Goal: Task Accomplishment & Management: Use online tool/utility

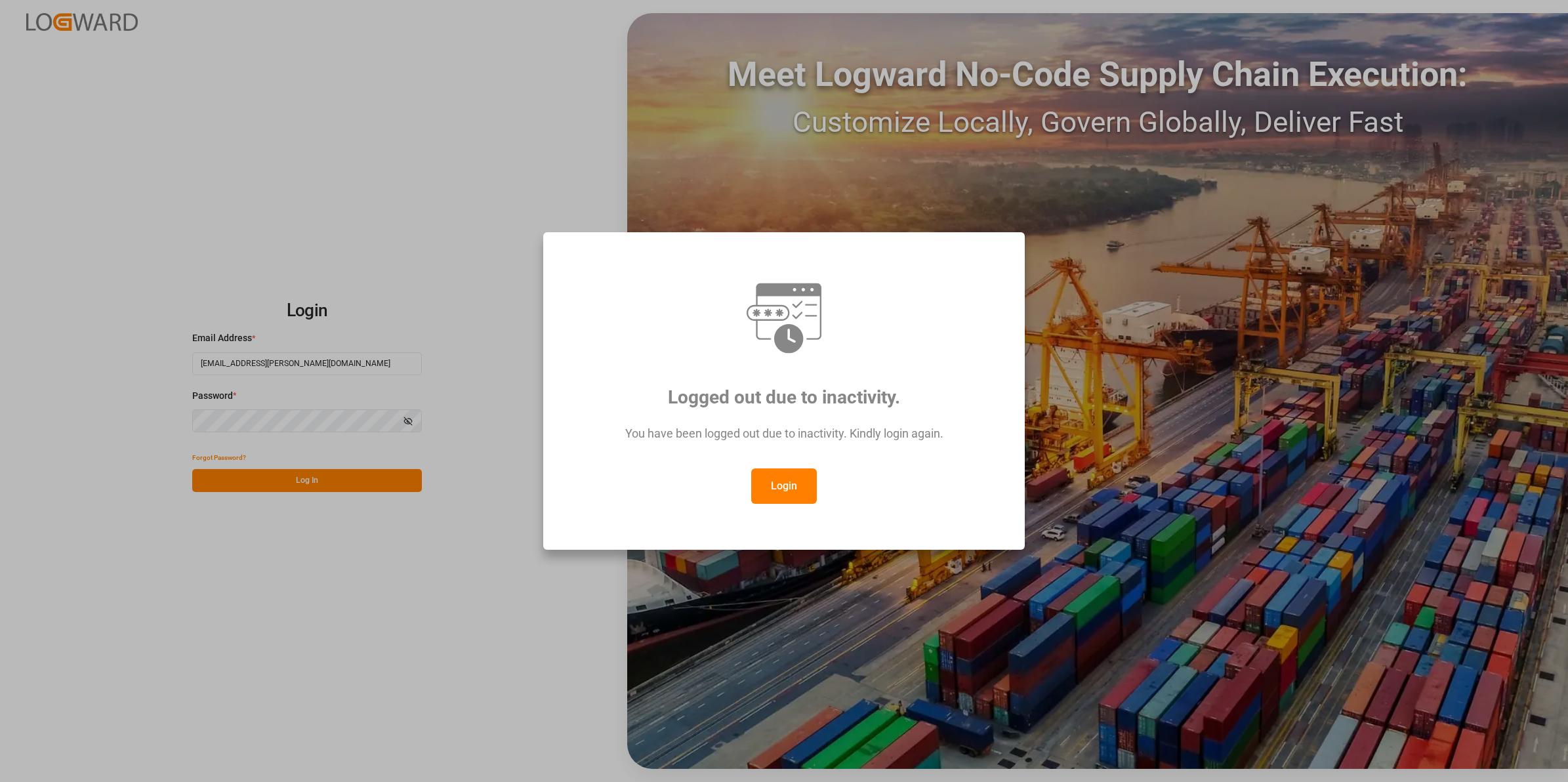
click at [797, 480] on button "Login" at bounding box center [784, 486] width 66 height 36
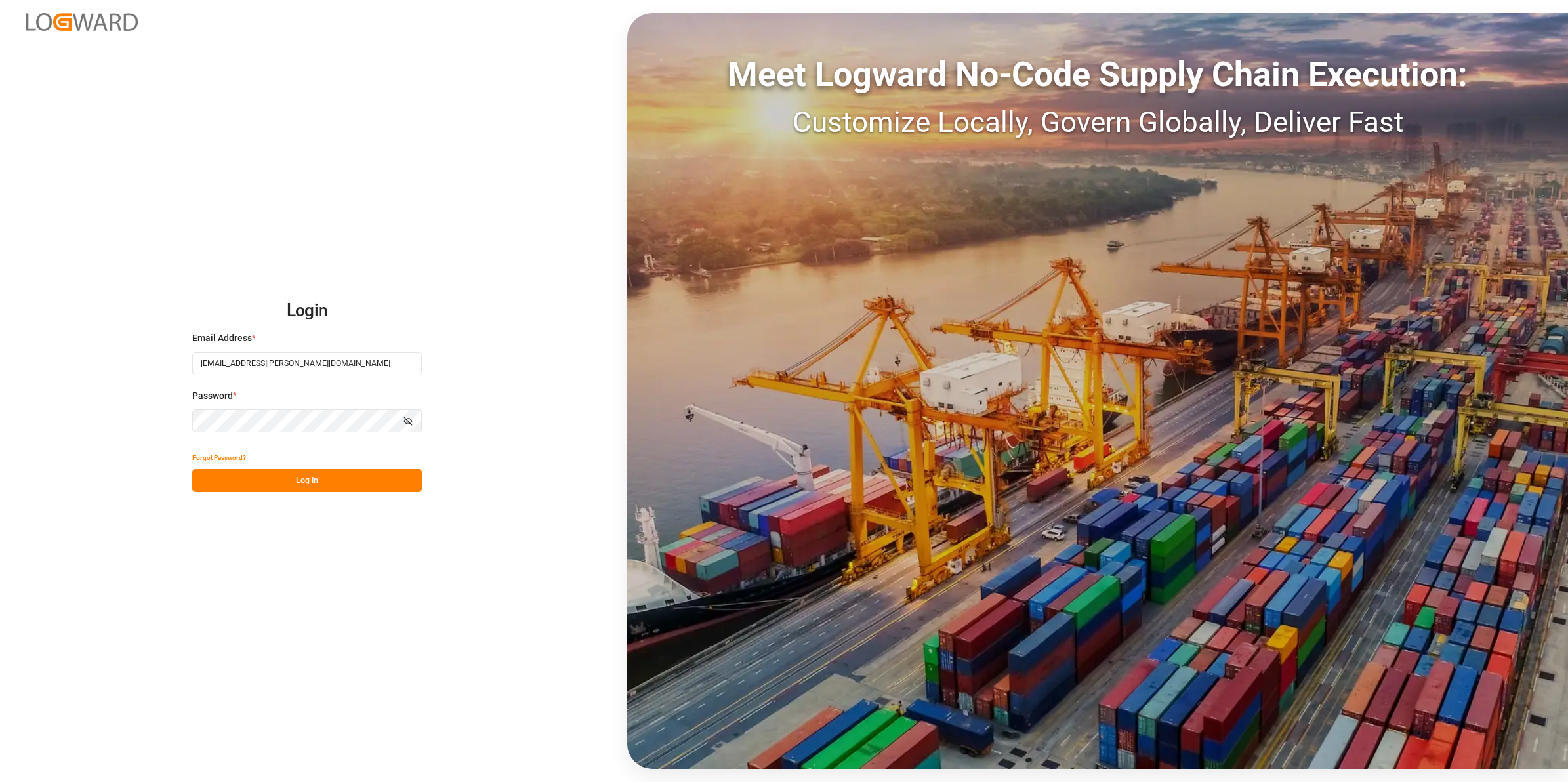
click at [302, 482] on button "Log In" at bounding box center [307, 480] width 229 height 23
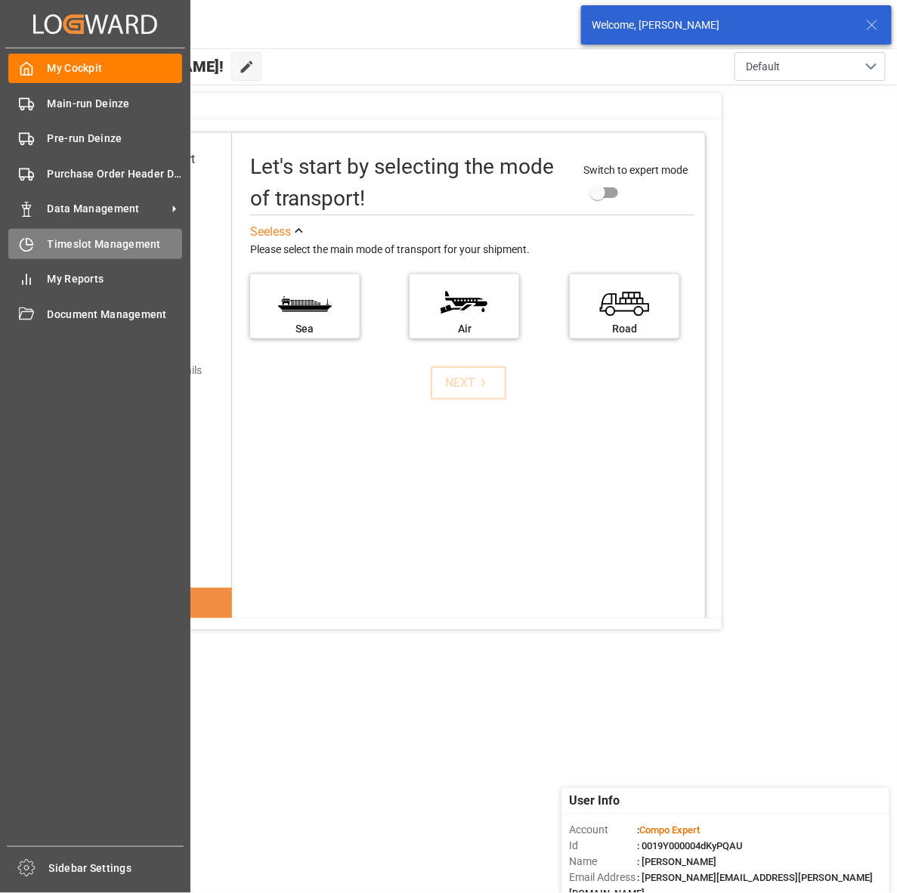
click at [107, 246] on span "Timeslot Management" at bounding box center [115, 244] width 135 height 16
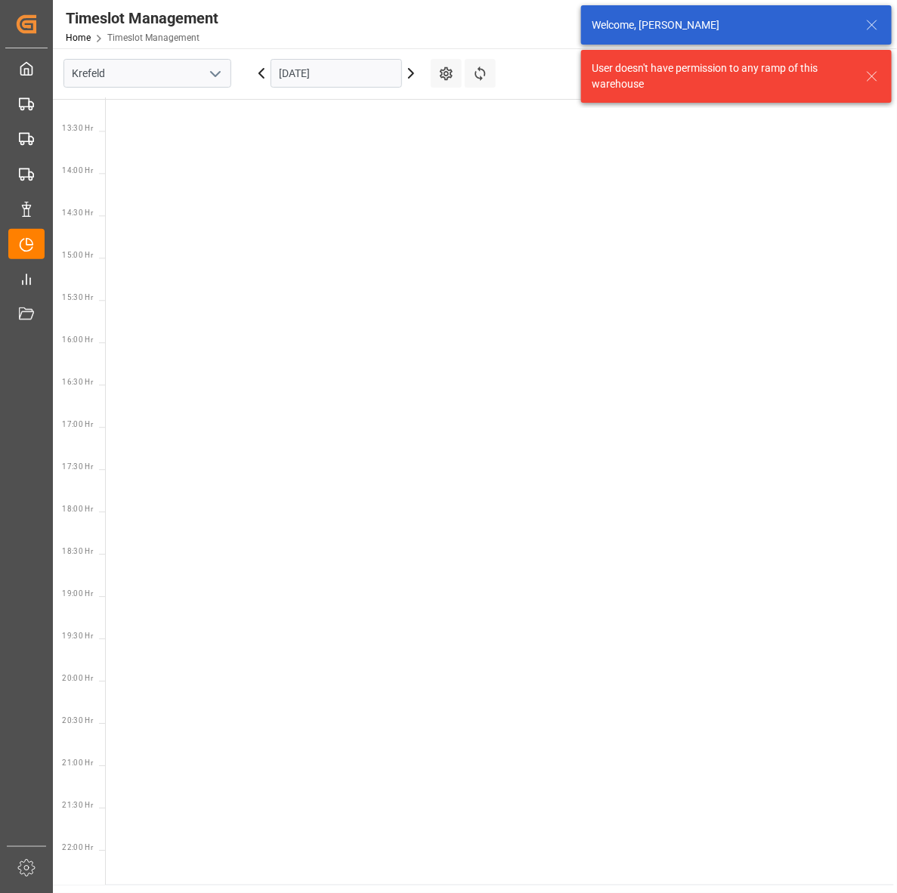
scroll to position [1122, 0]
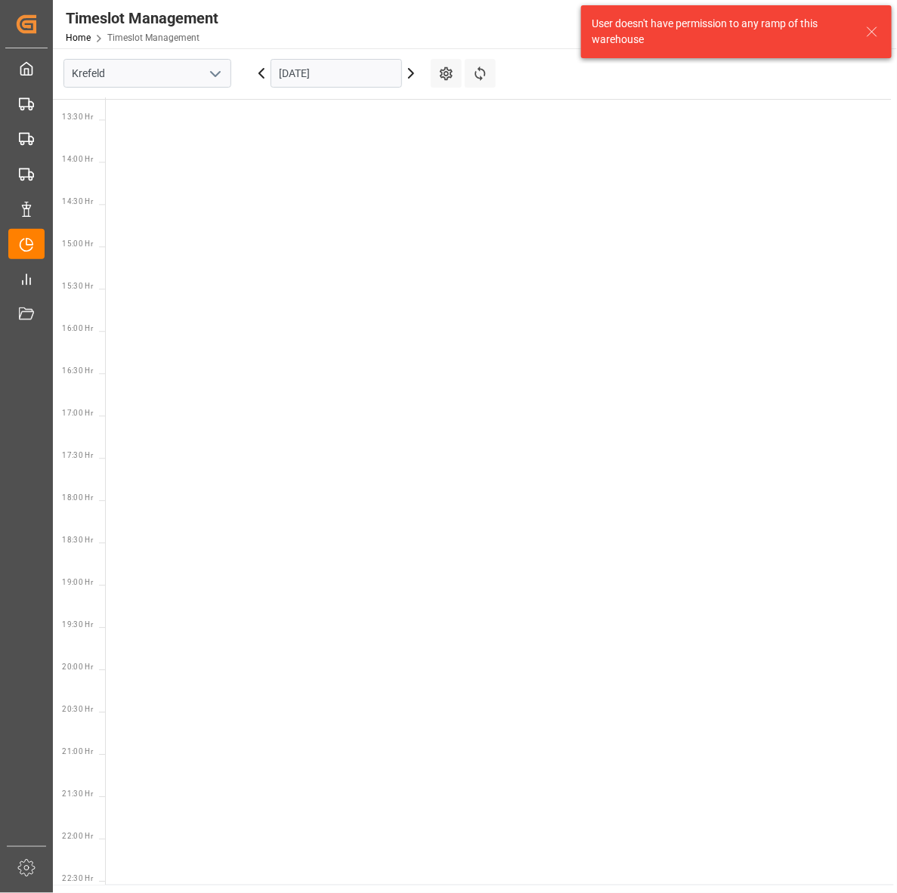
click at [412, 76] on icon at bounding box center [411, 73] width 18 height 18
type input "[DATE]"
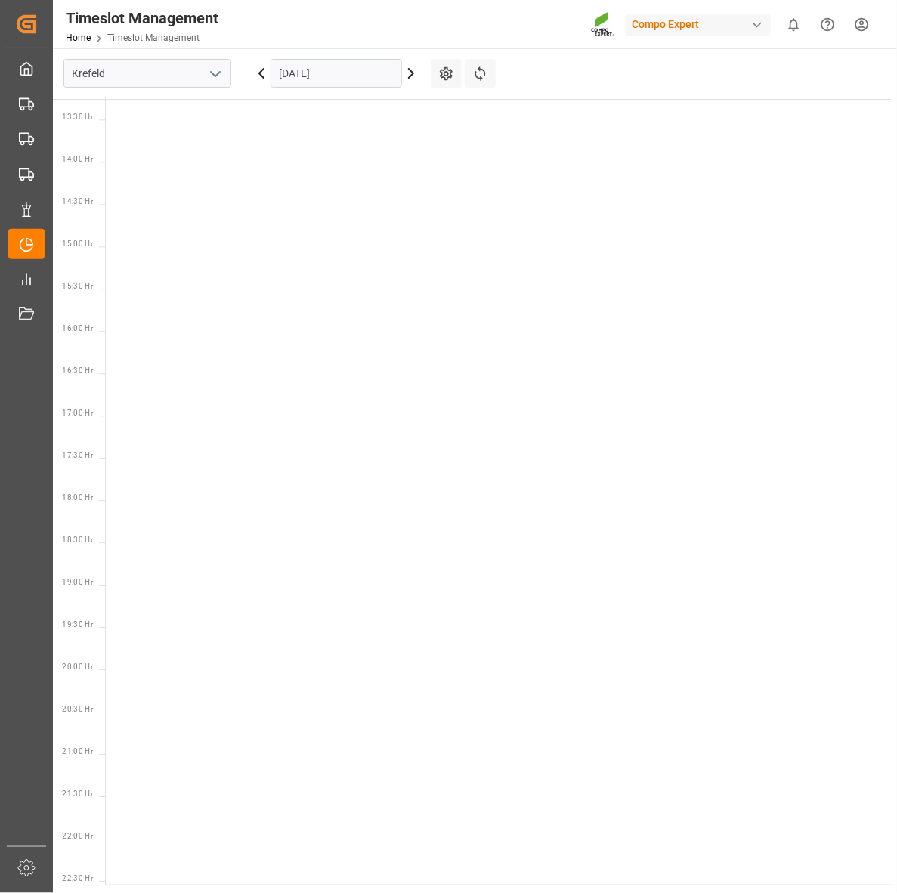
click at [221, 66] on icon "open menu" at bounding box center [215, 74] width 18 height 18
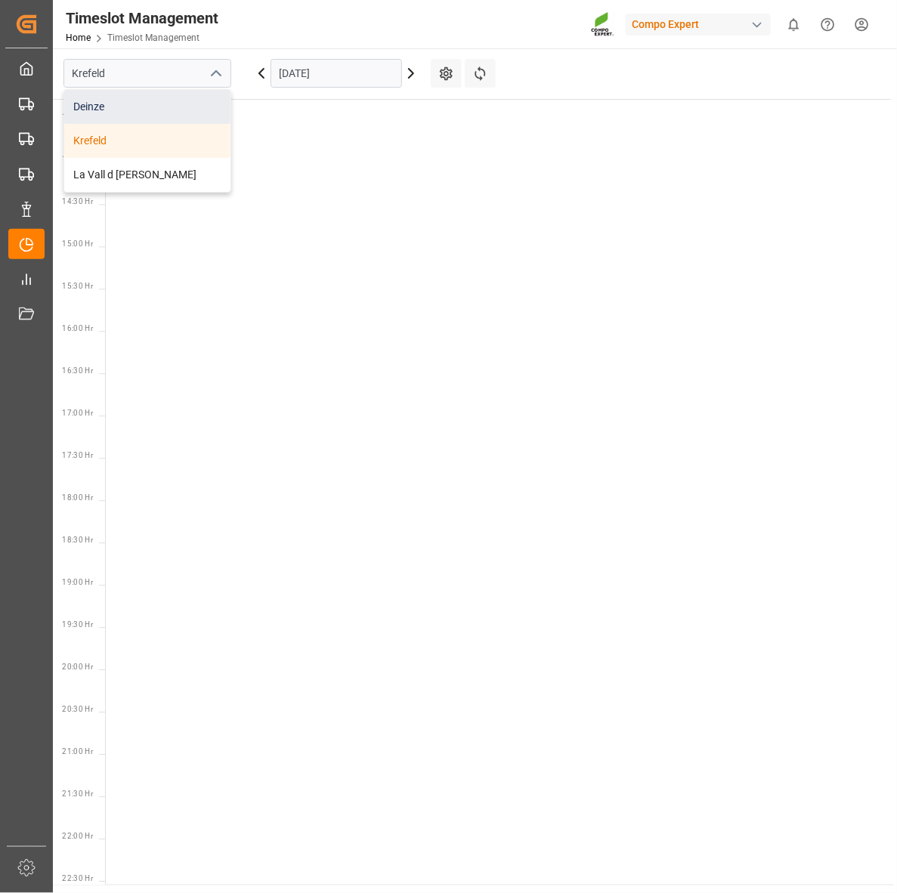
click at [194, 94] on div "Deinze" at bounding box center [147, 107] width 166 height 34
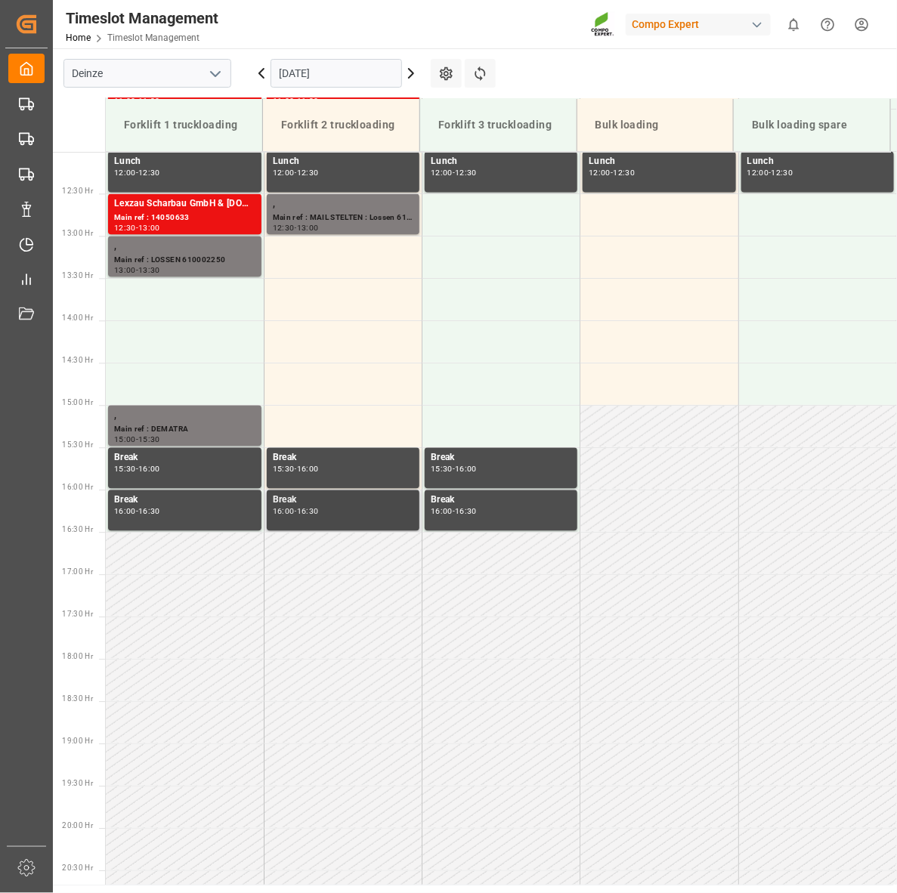
scroll to position [797, 0]
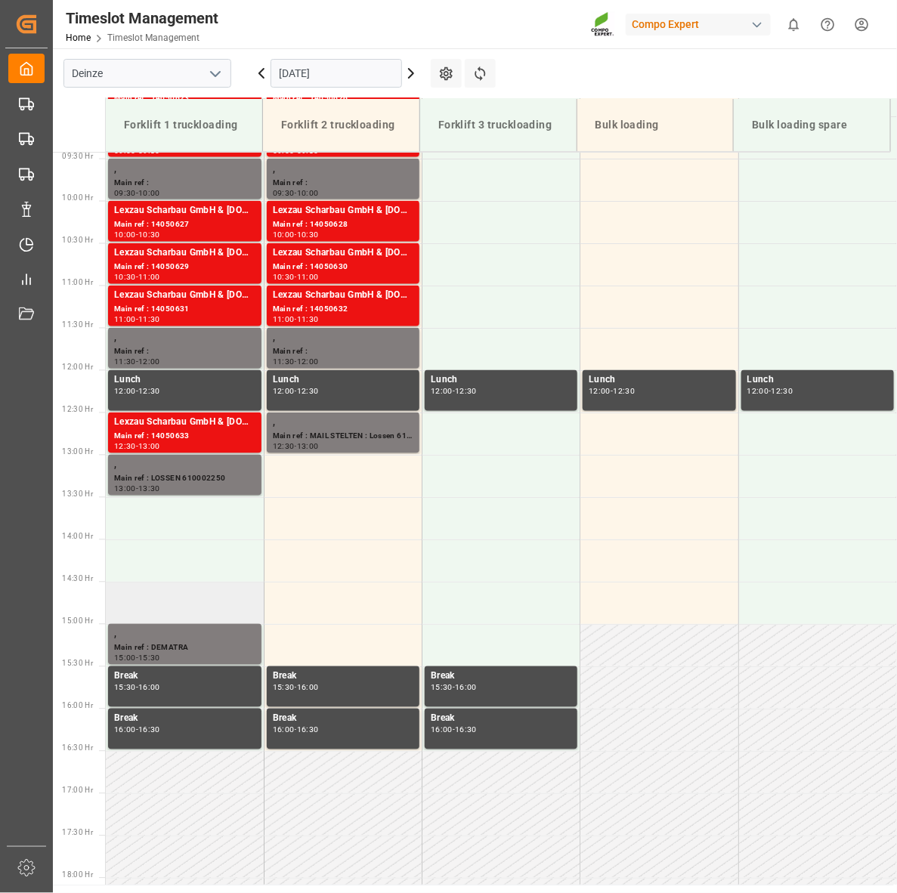
click at [140, 606] on td at bounding box center [185, 603] width 158 height 42
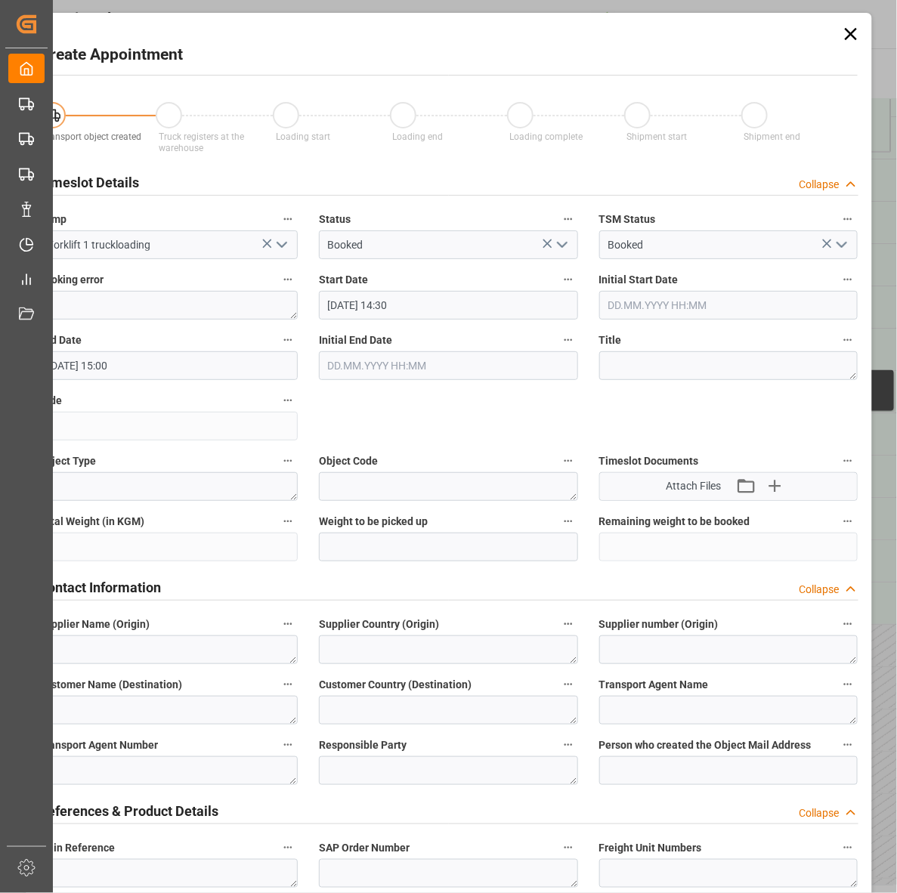
click at [850, 30] on icon at bounding box center [850, 34] width 12 height 12
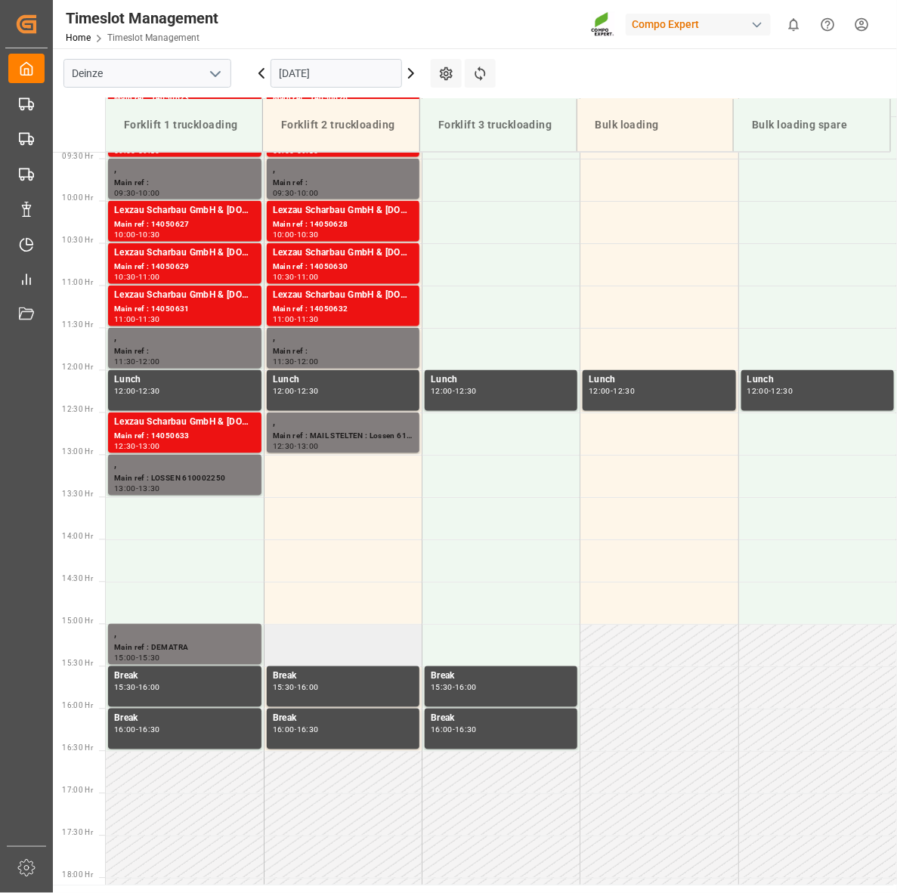
click at [303, 647] on td at bounding box center [343, 645] width 158 height 42
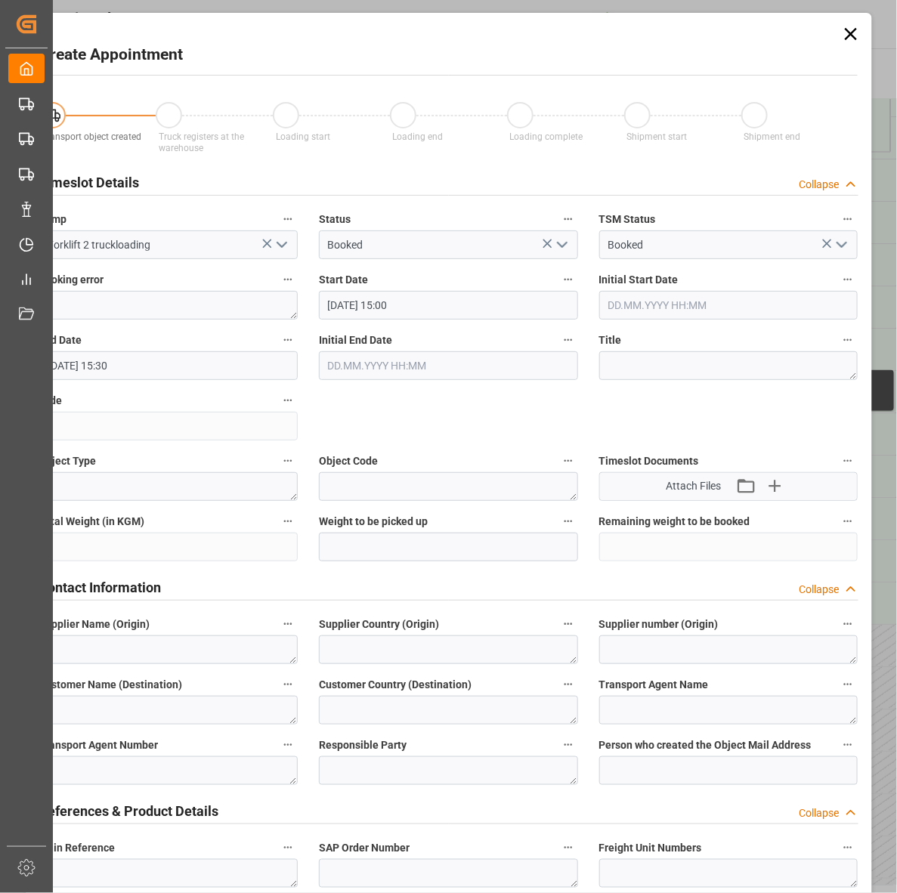
scroll to position [472, 0]
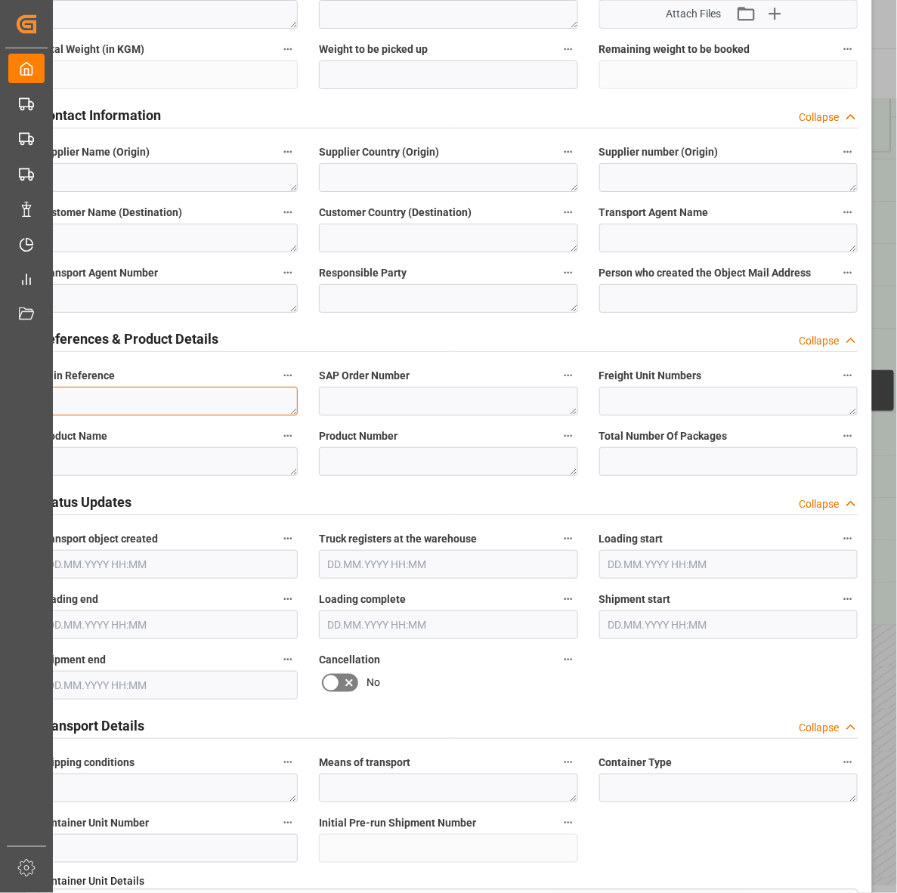
click at [137, 395] on textarea at bounding box center [168, 401] width 259 height 29
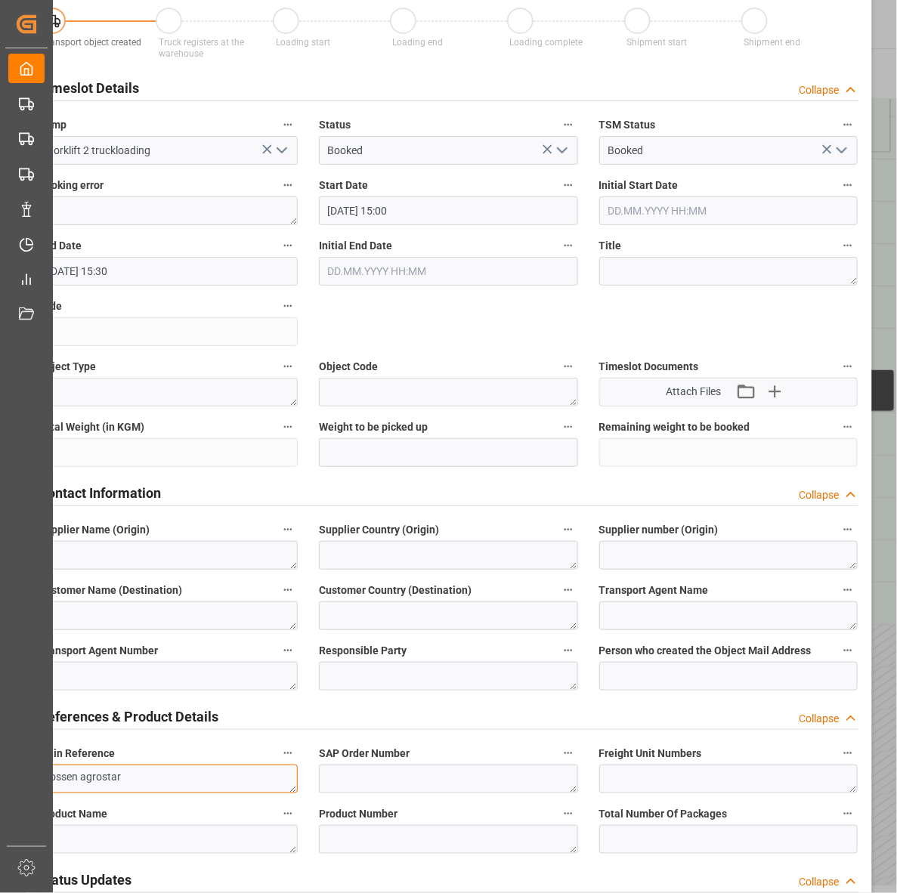
scroll to position [0, 0]
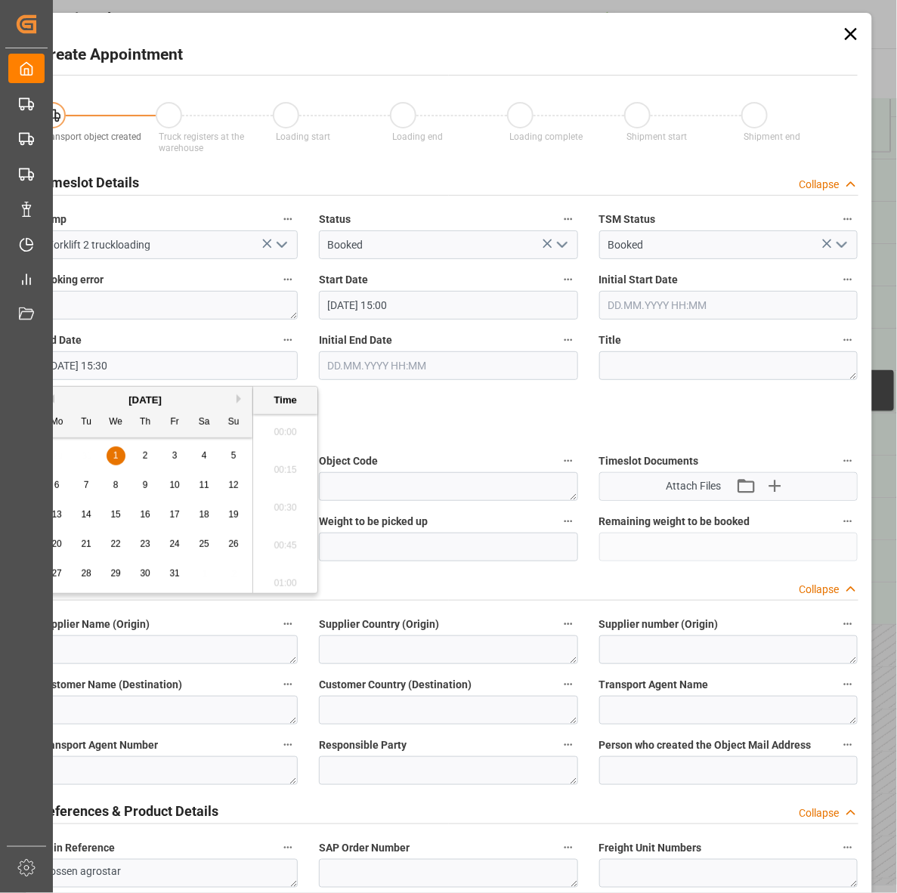
click at [201, 376] on input "[DATE] 15:30" at bounding box center [168, 365] width 259 height 29
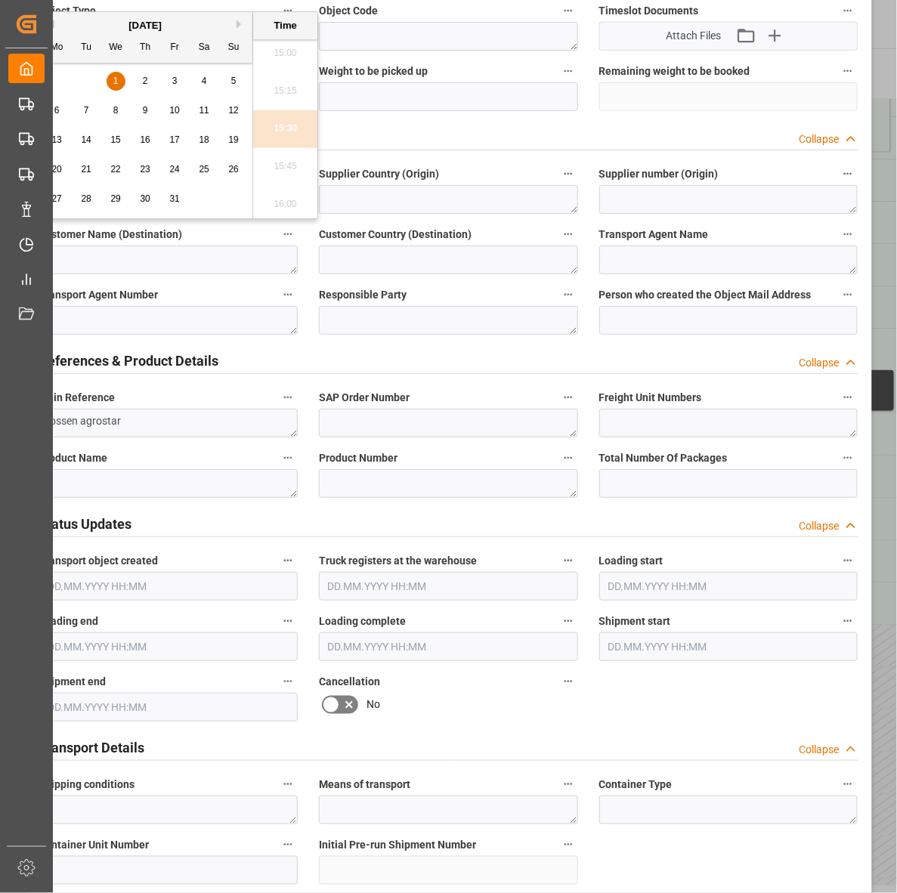
scroll to position [167, 0]
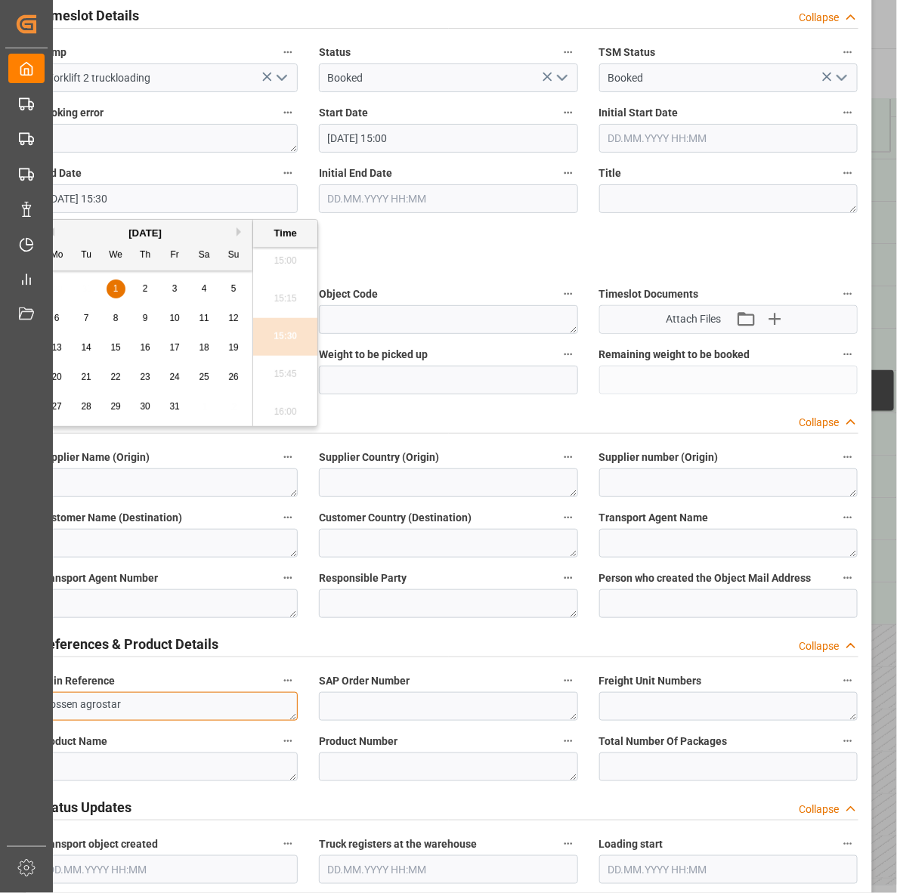
click at [193, 702] on textarea "lossen agrostar" at bounding box center [168, 706] width 259 height 29
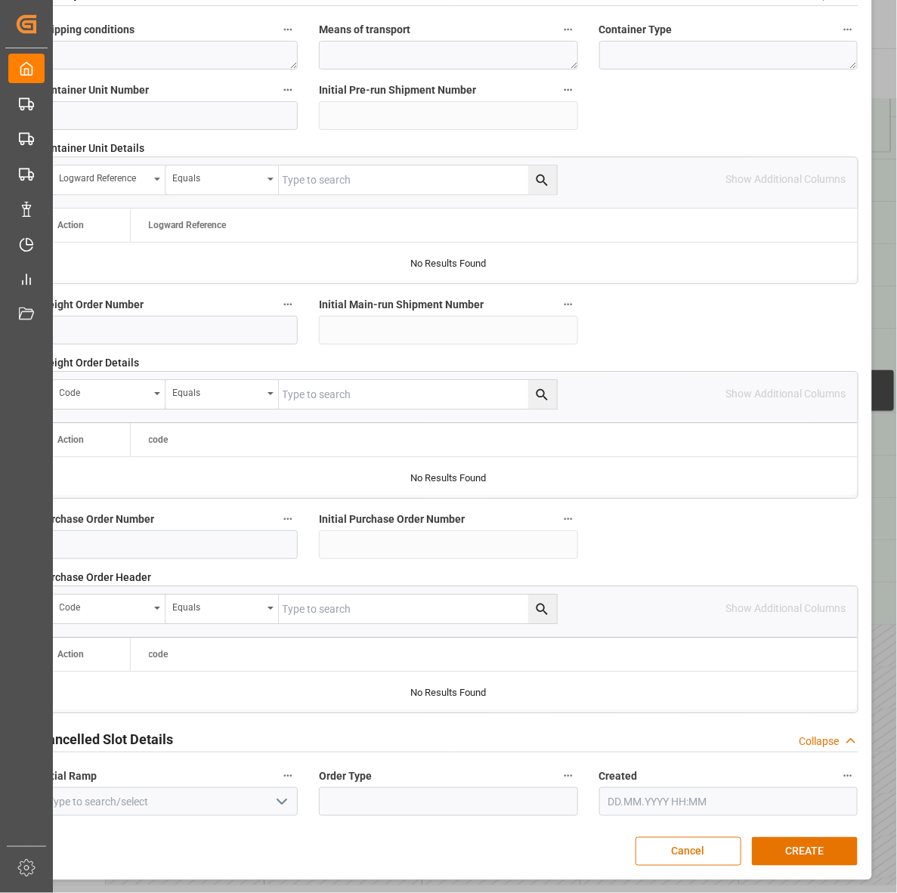
scroll to position [1205, 0]
type textarea "lossen agrostar kln"
click at [790, 847] on button "CREATE" at bounding box center [805, 851] width 106 height 29
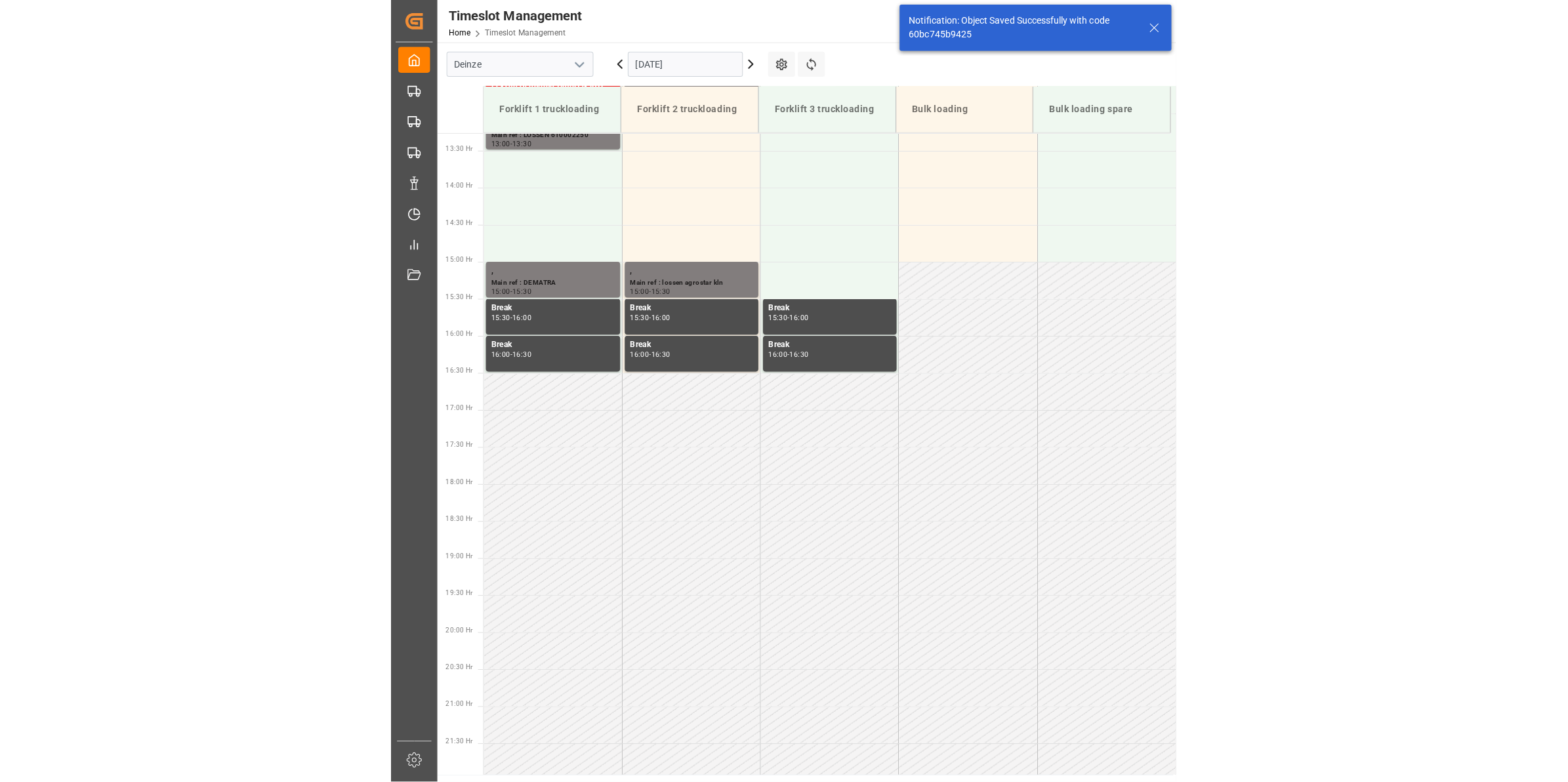
scroll to position [1021, 0]
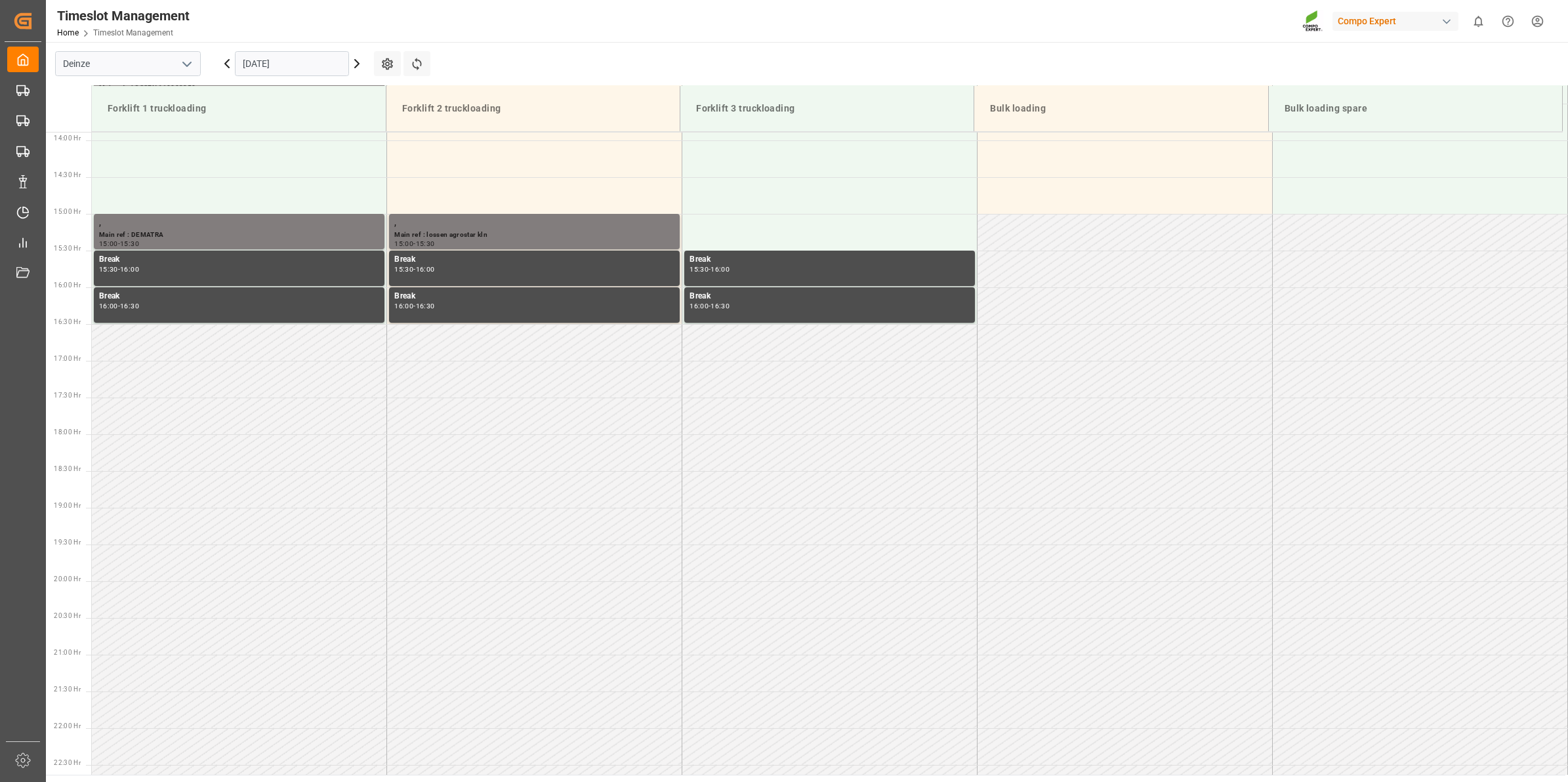
click at [227, 68] on icon at bounding box center [227, 63] width 16 height 16
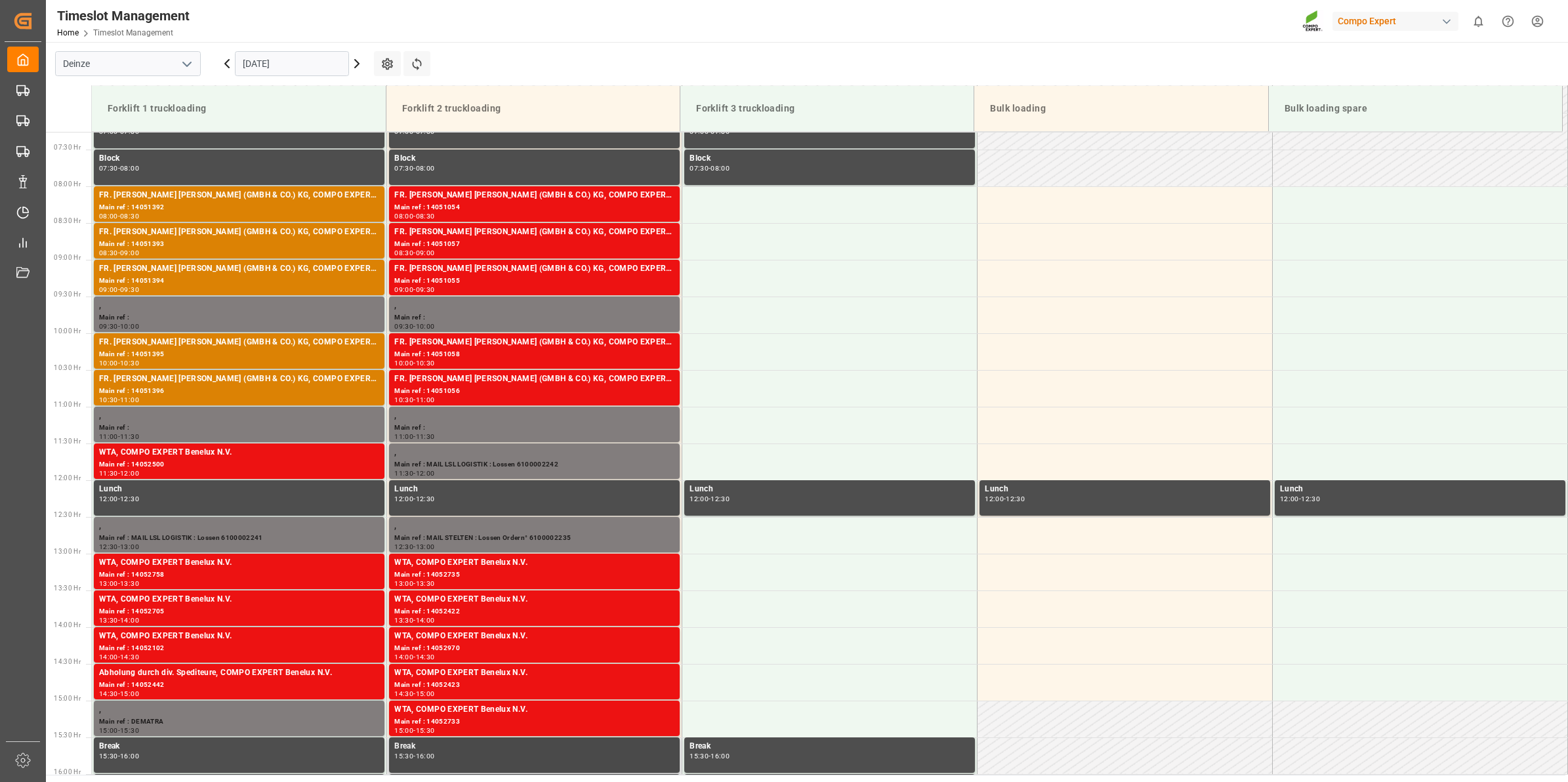
scroll to position [520, 0]
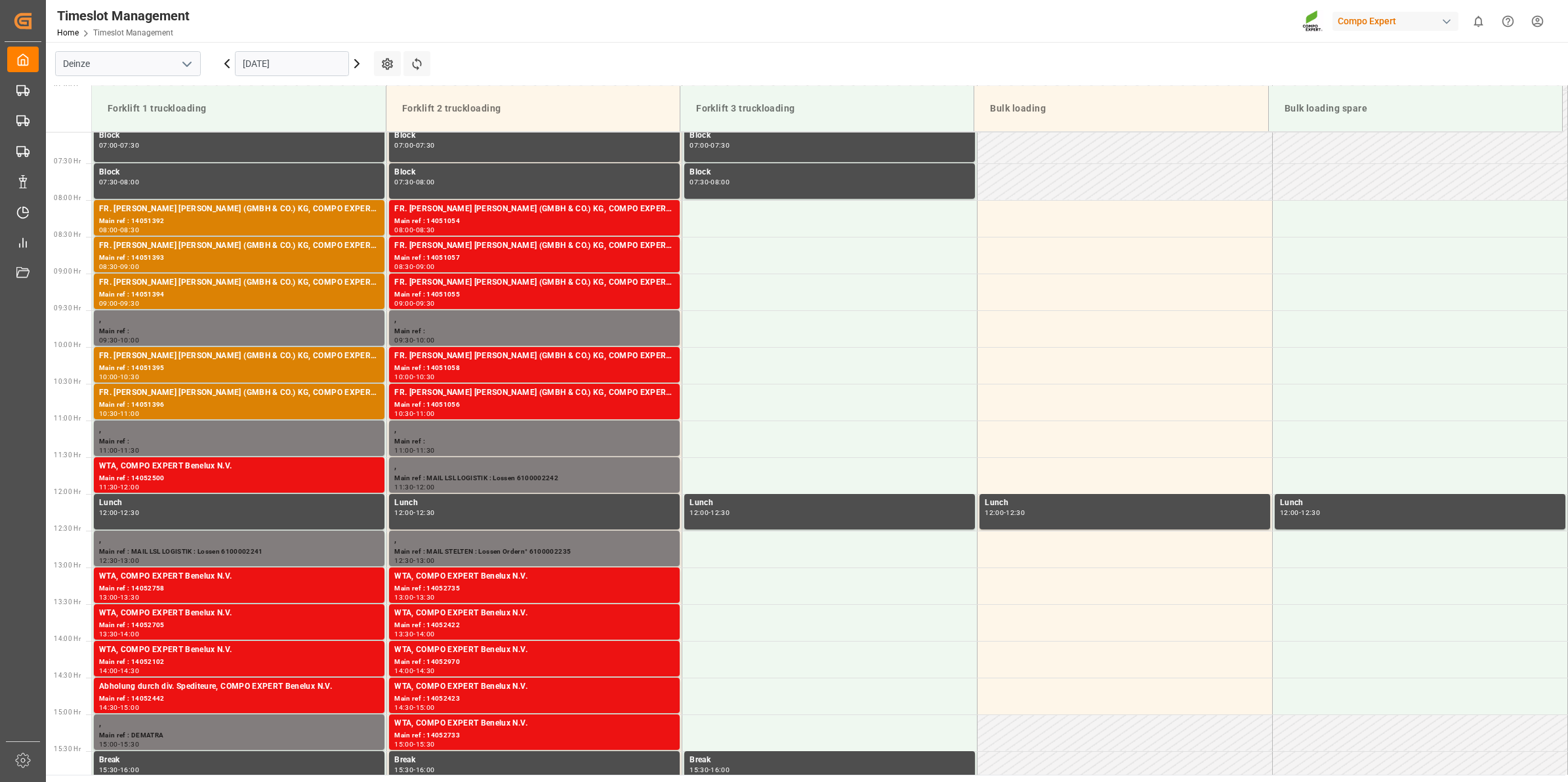
click at [361, 64] on icon at bounding box center [357, 63] width 16 height 16
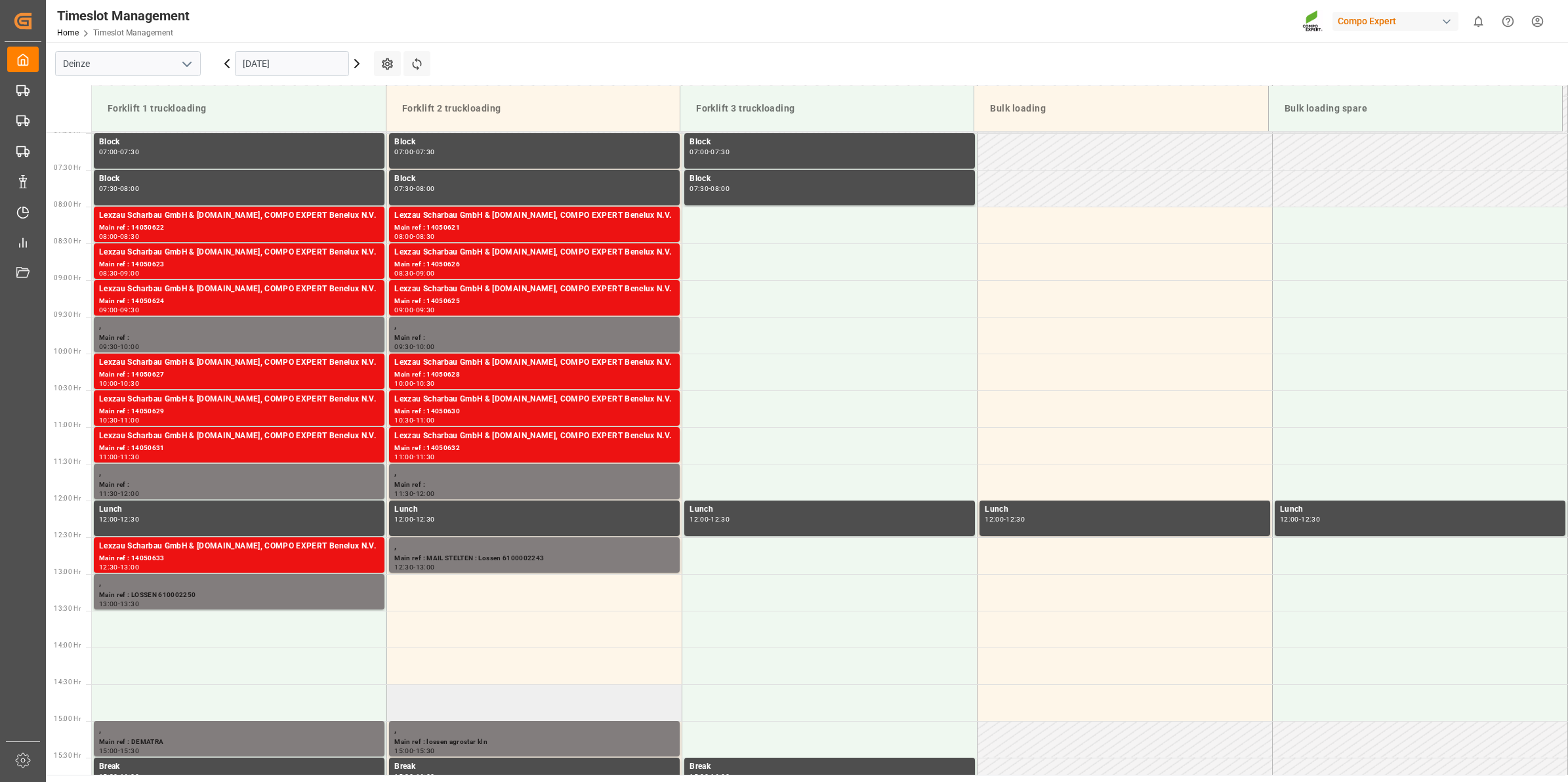
scroll to position [602, 0]
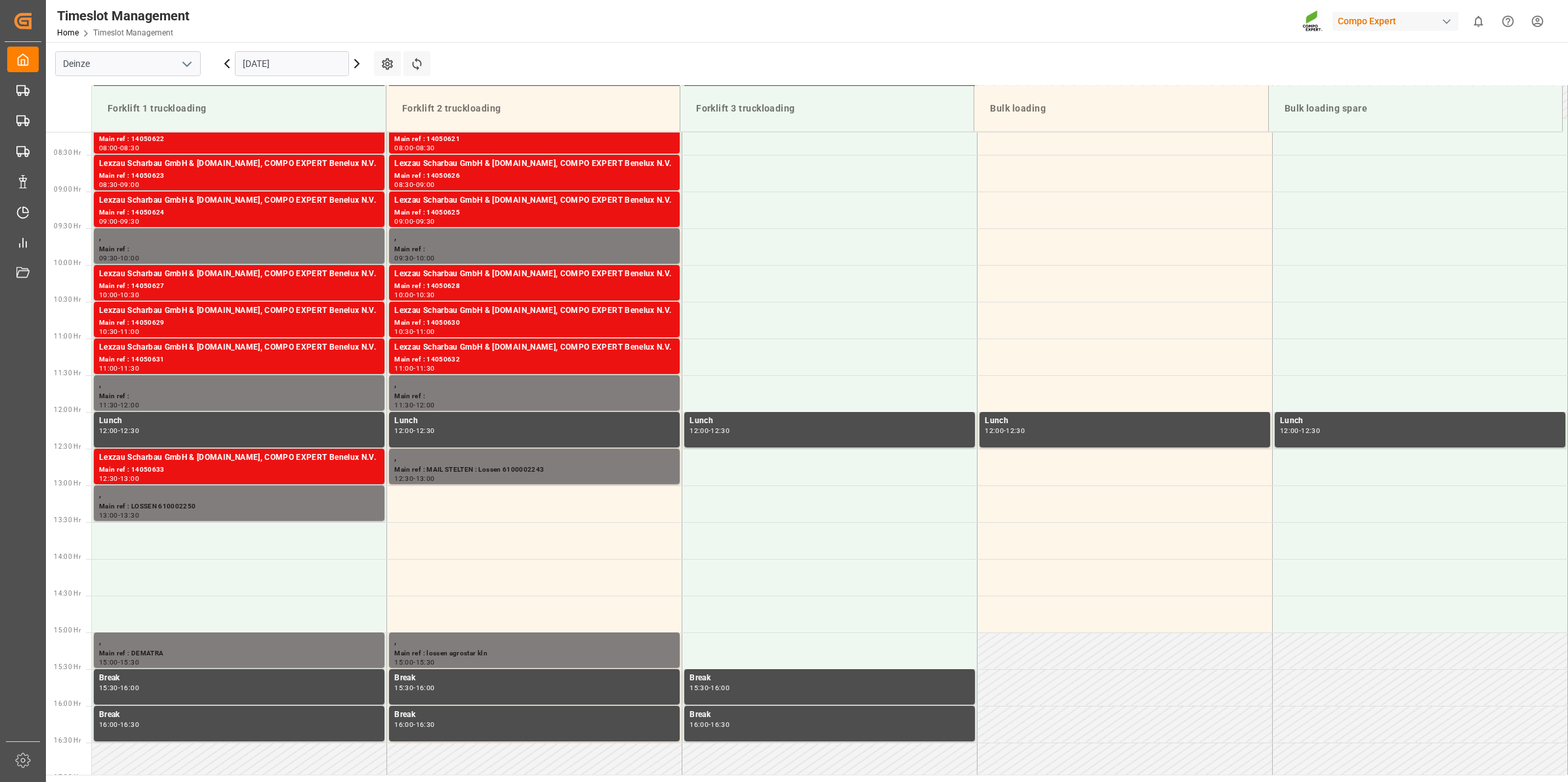
click at [353, 69] on icon at bounding box center [357, 63] width 16 height 16
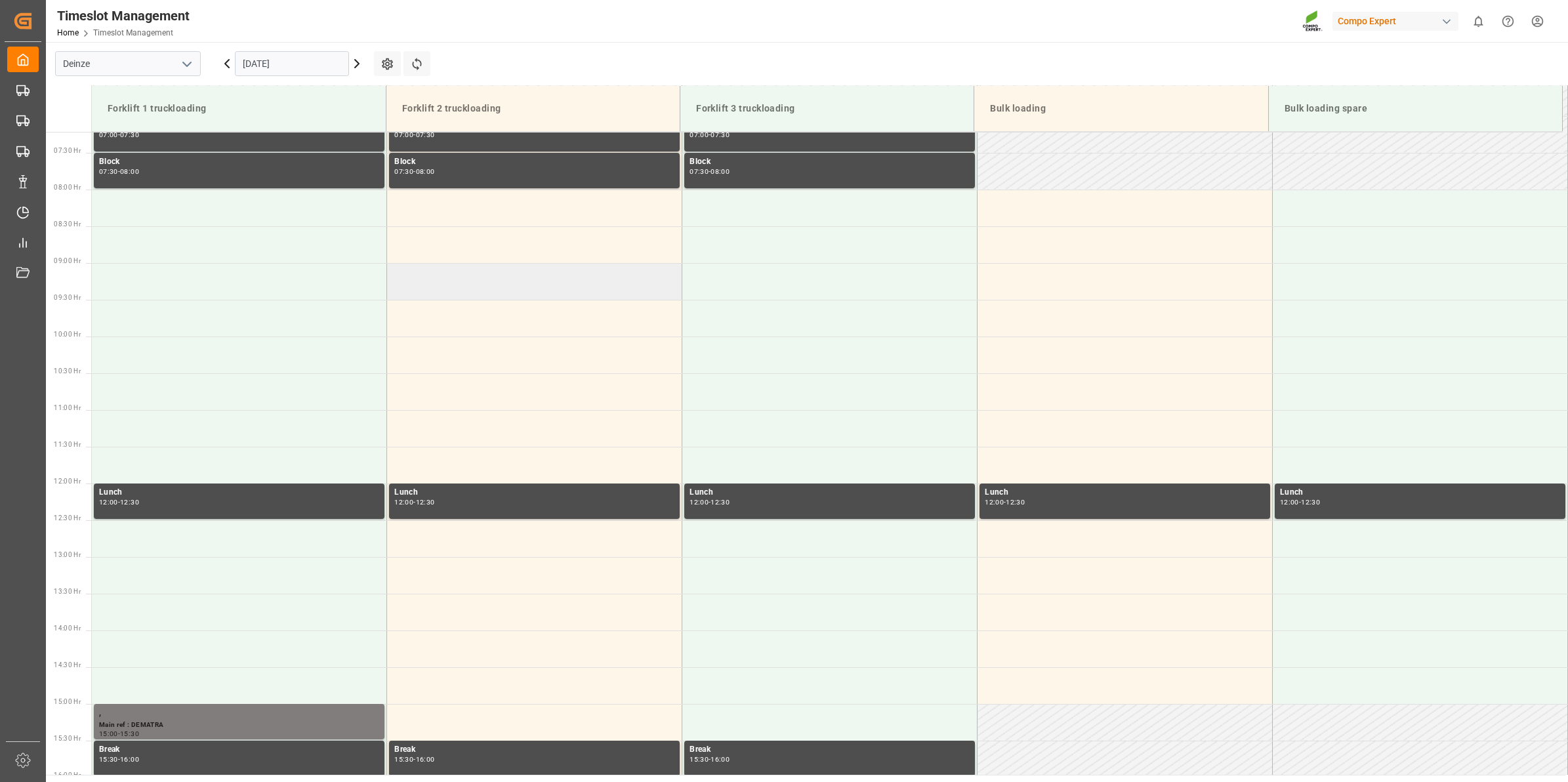
scroll to position [438, 0]
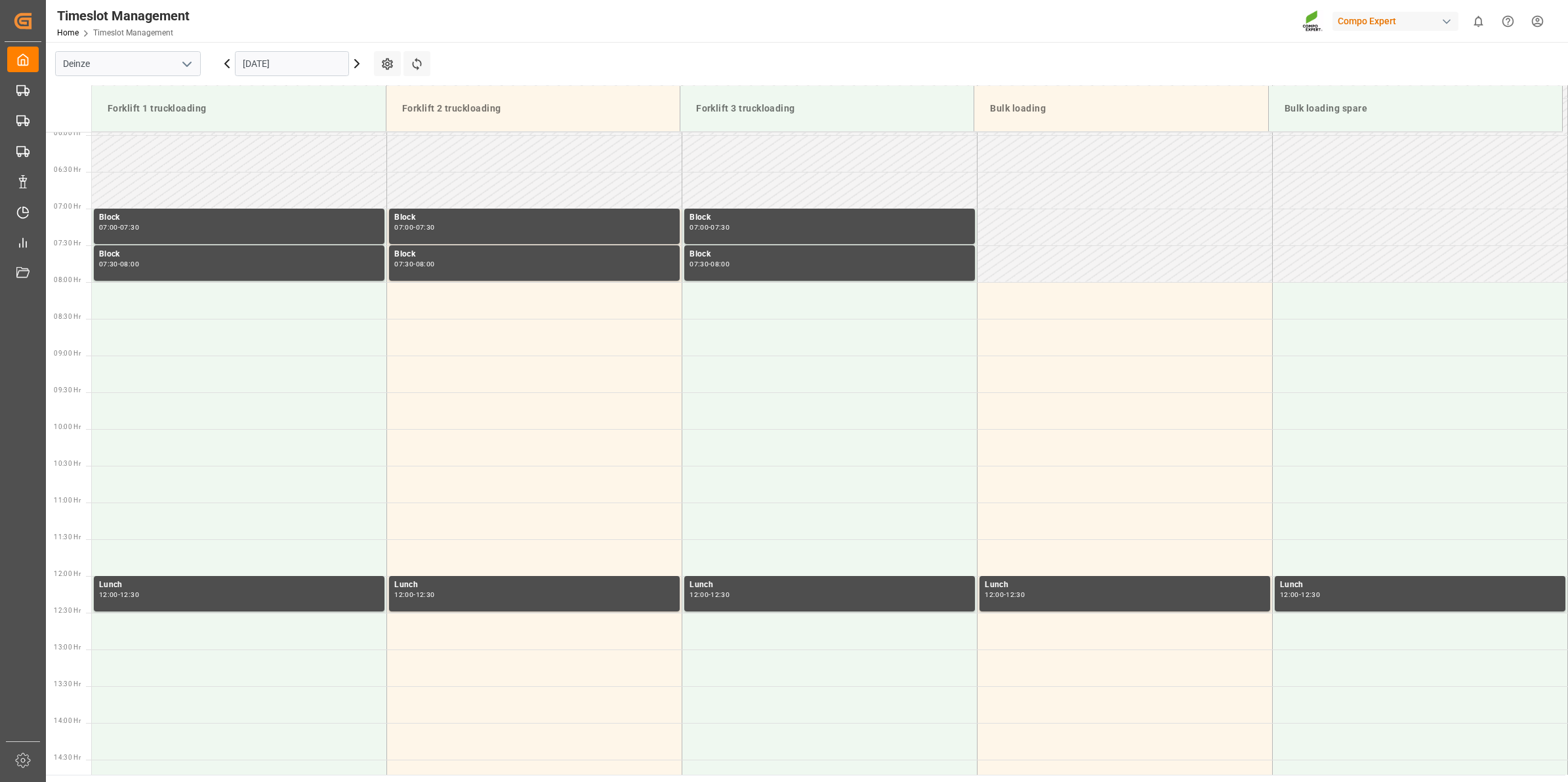
click at [363, 67] on icon at bounding box center [357, 63] width 16 height 16
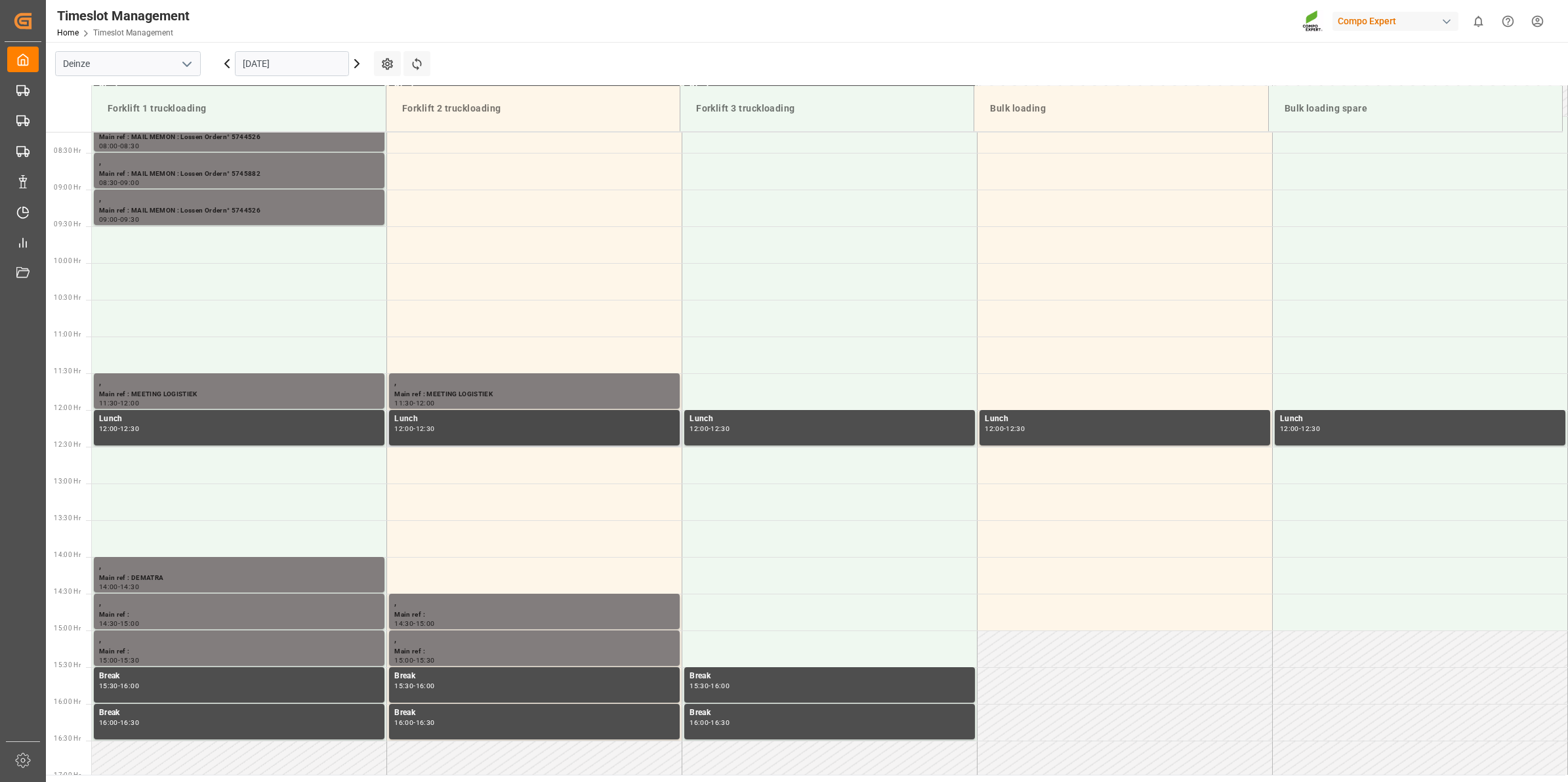
scroll to position [602, 0]
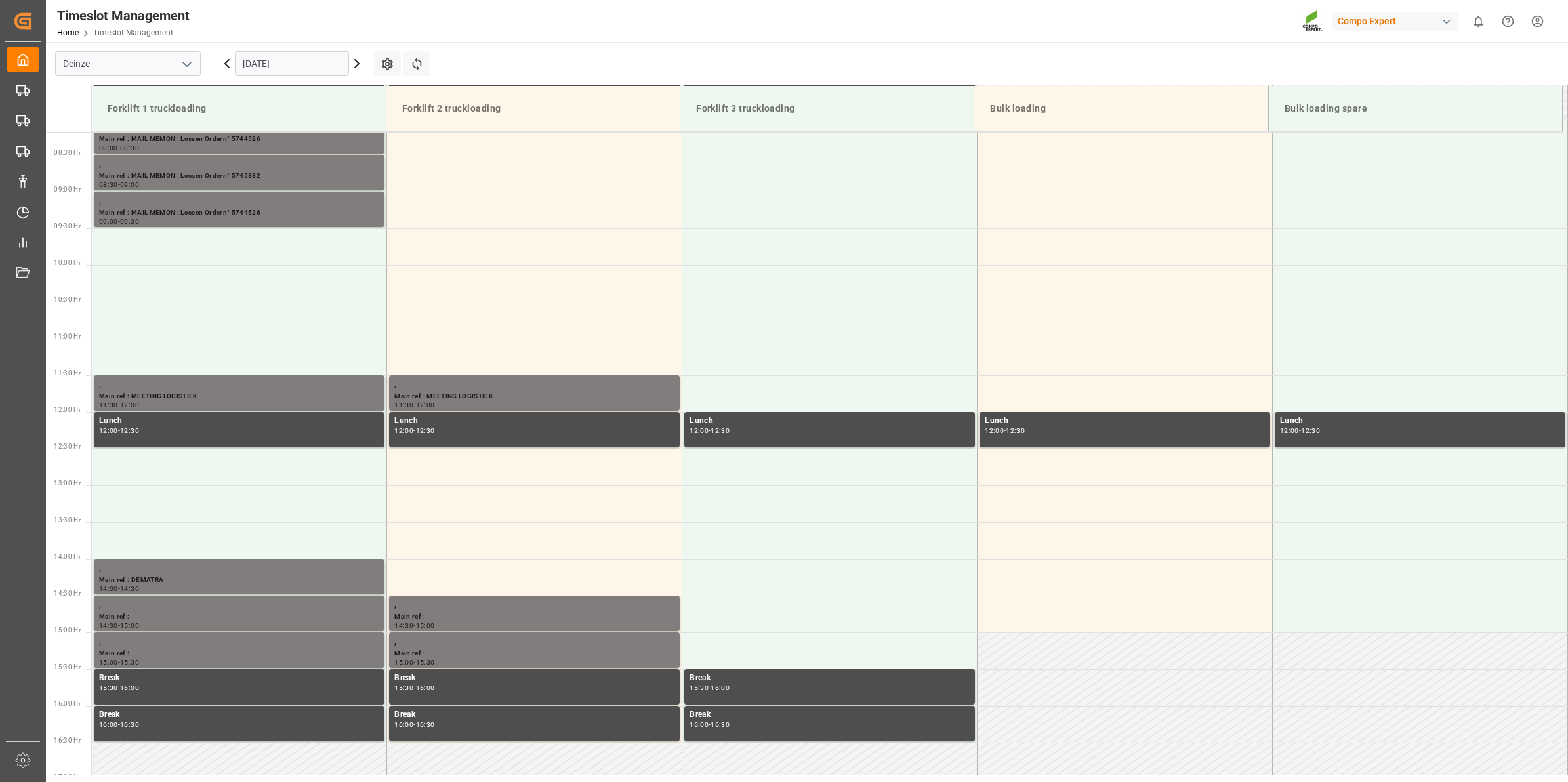
click at [227, 66] on icon at bounding box center [227, 63] width 4 height 8
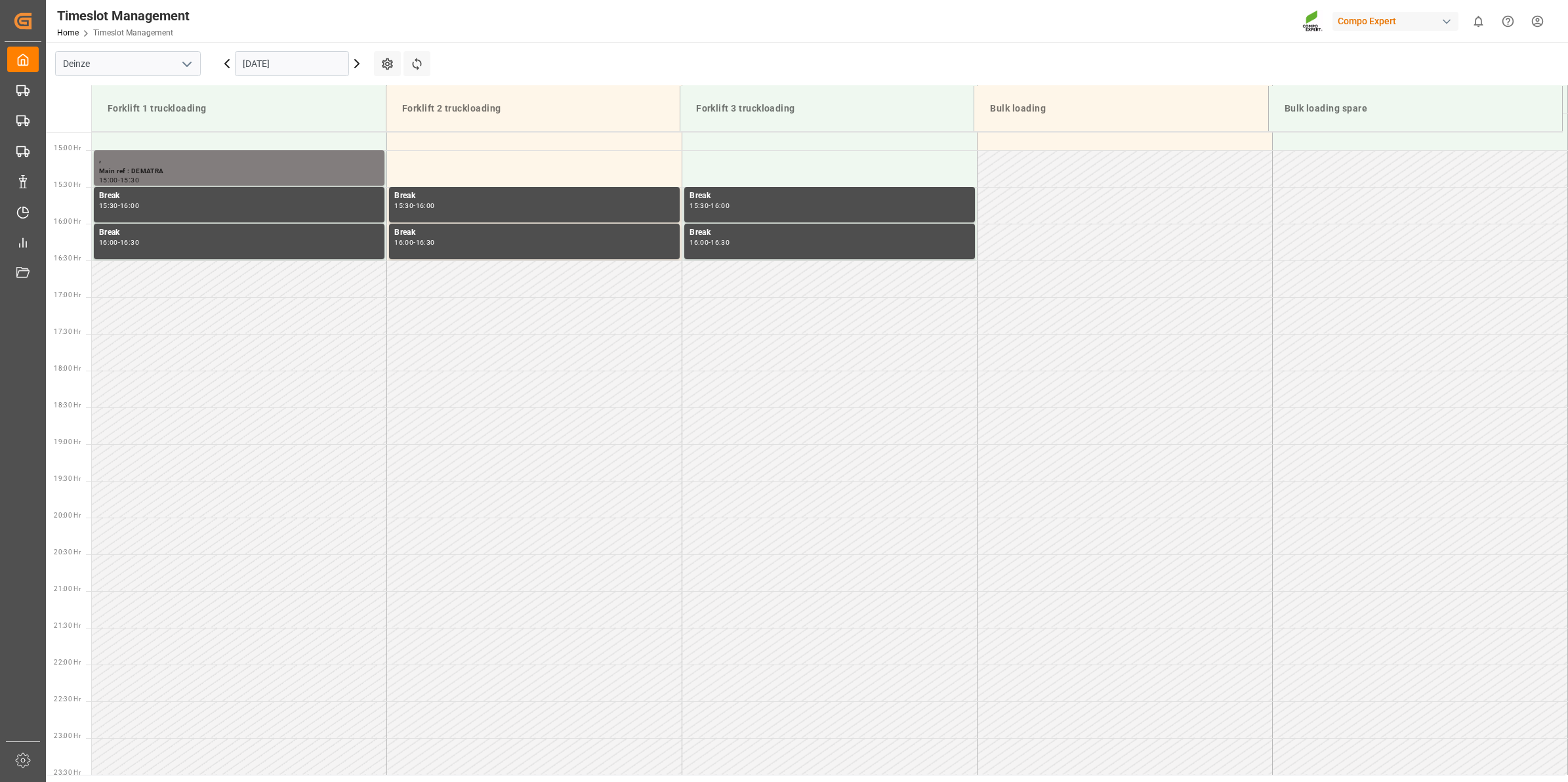
scroll to position [1094, 0]
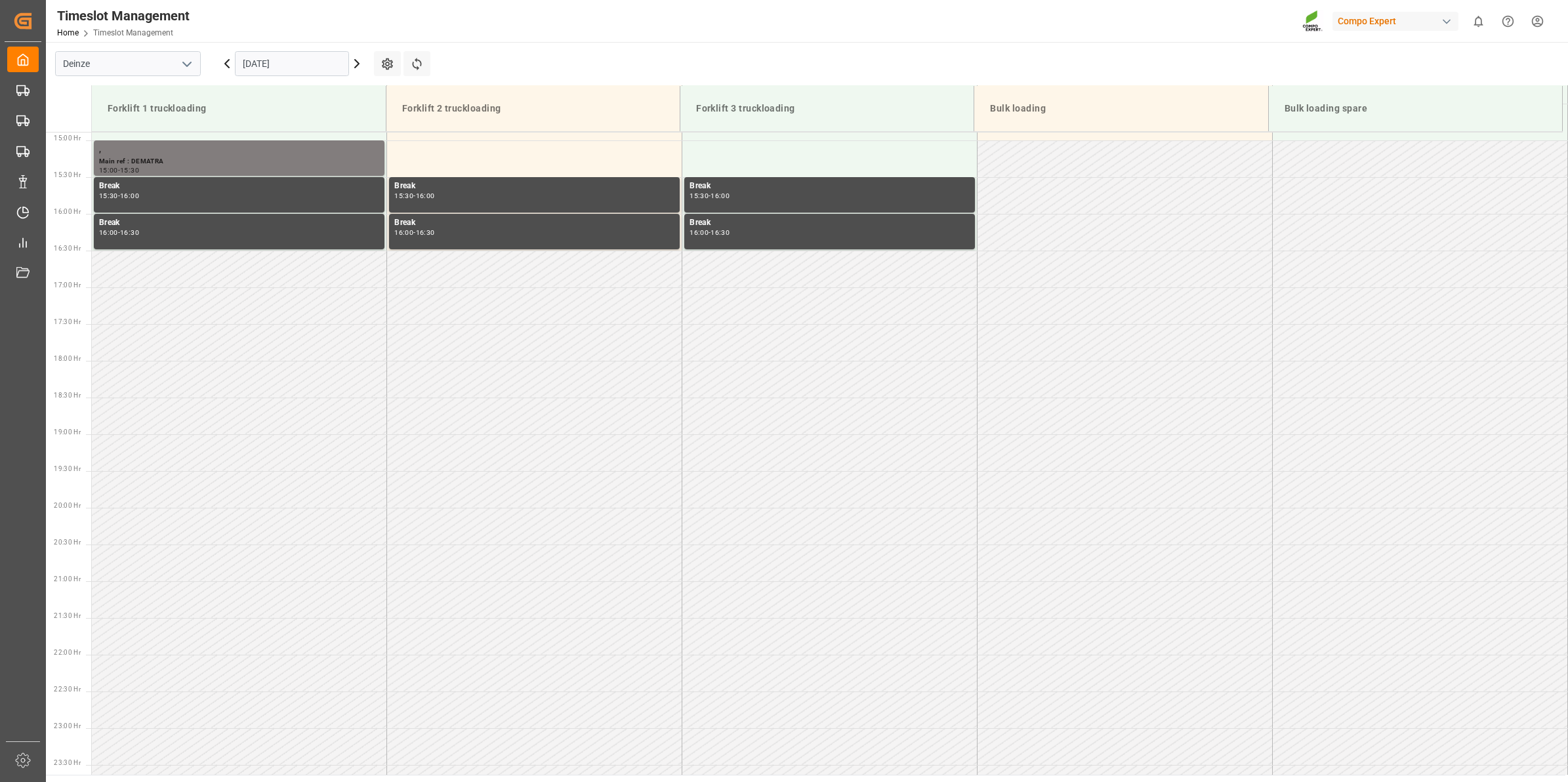
click at [227, 66] on icon at bounding box center [227, 63] width 4 height 8
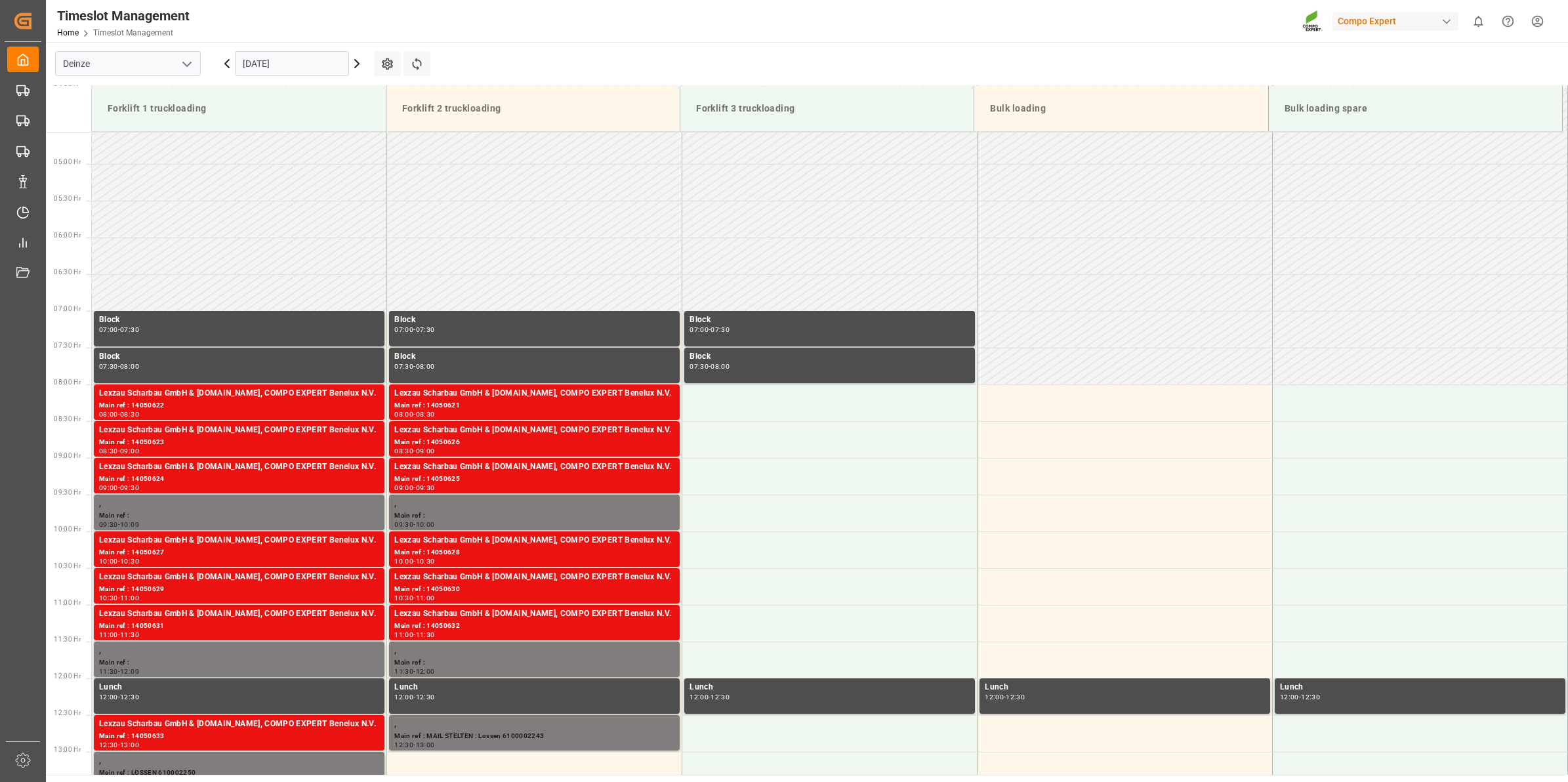
scroll to position [0, 0]
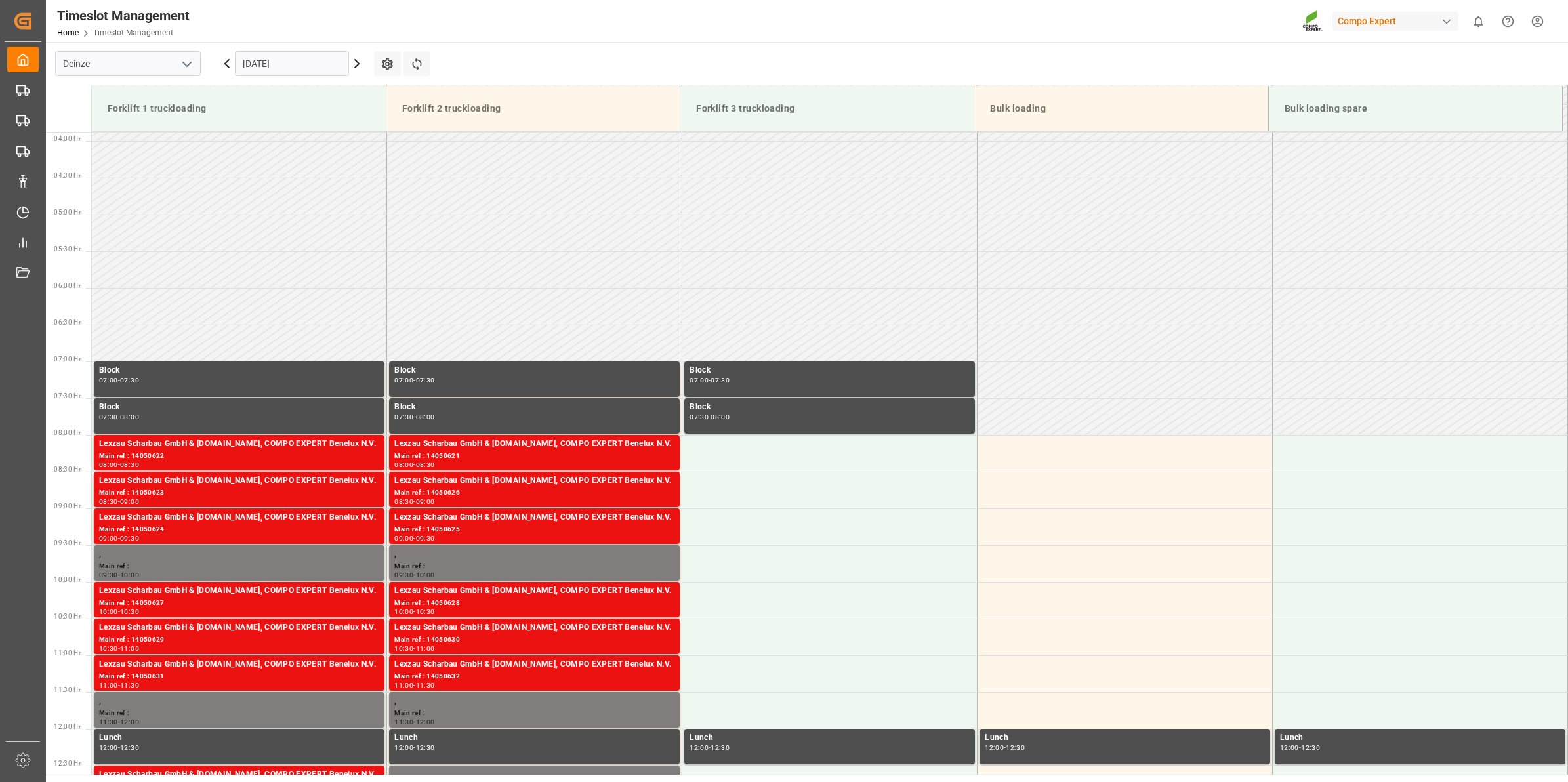
click at [227, 66] on icon at bounding box center [227, 63] width 4 height 8
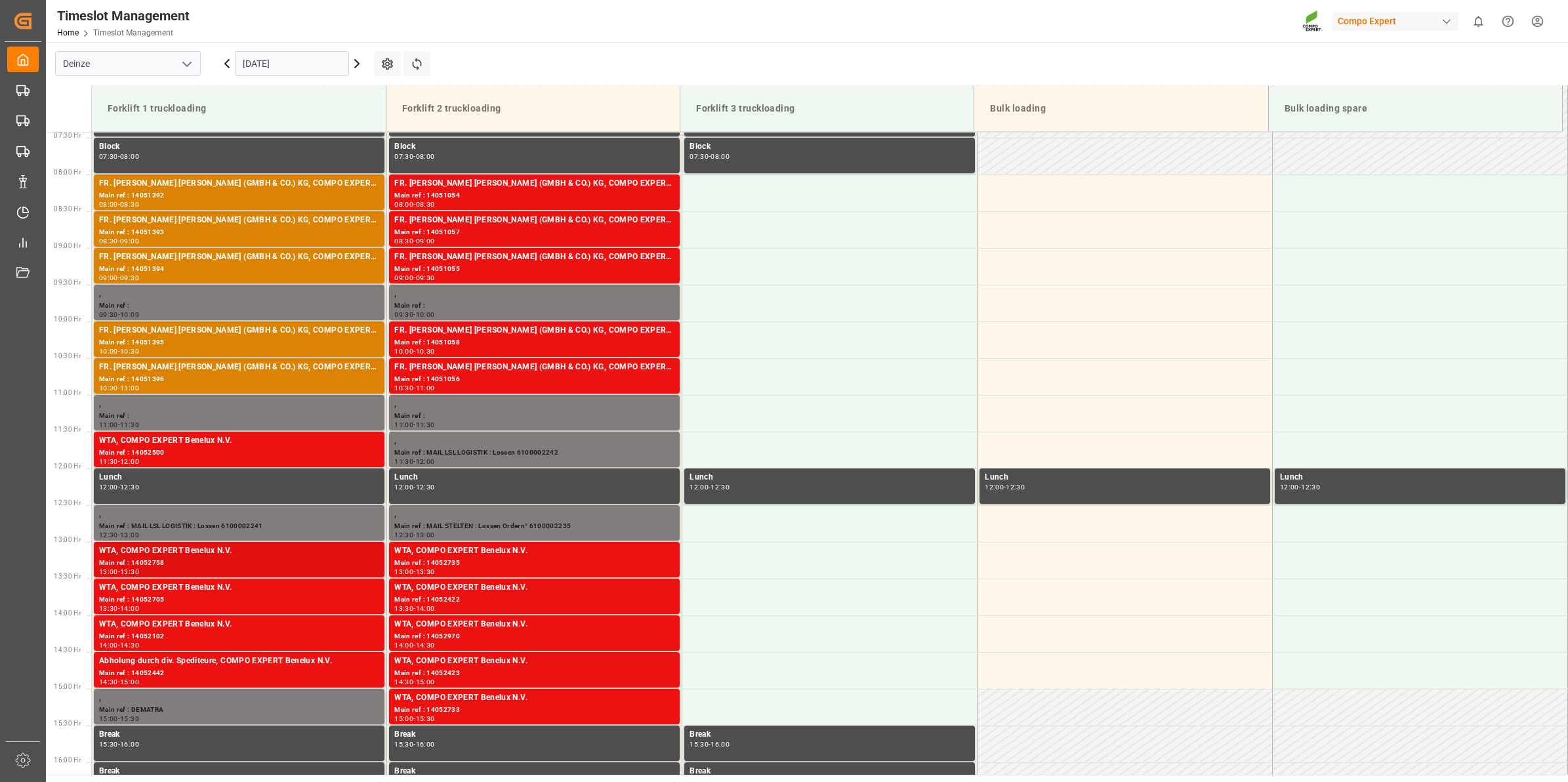
scroll to position [520, 0]
